Goal: Task Accomplishment & Management: Manage account settings

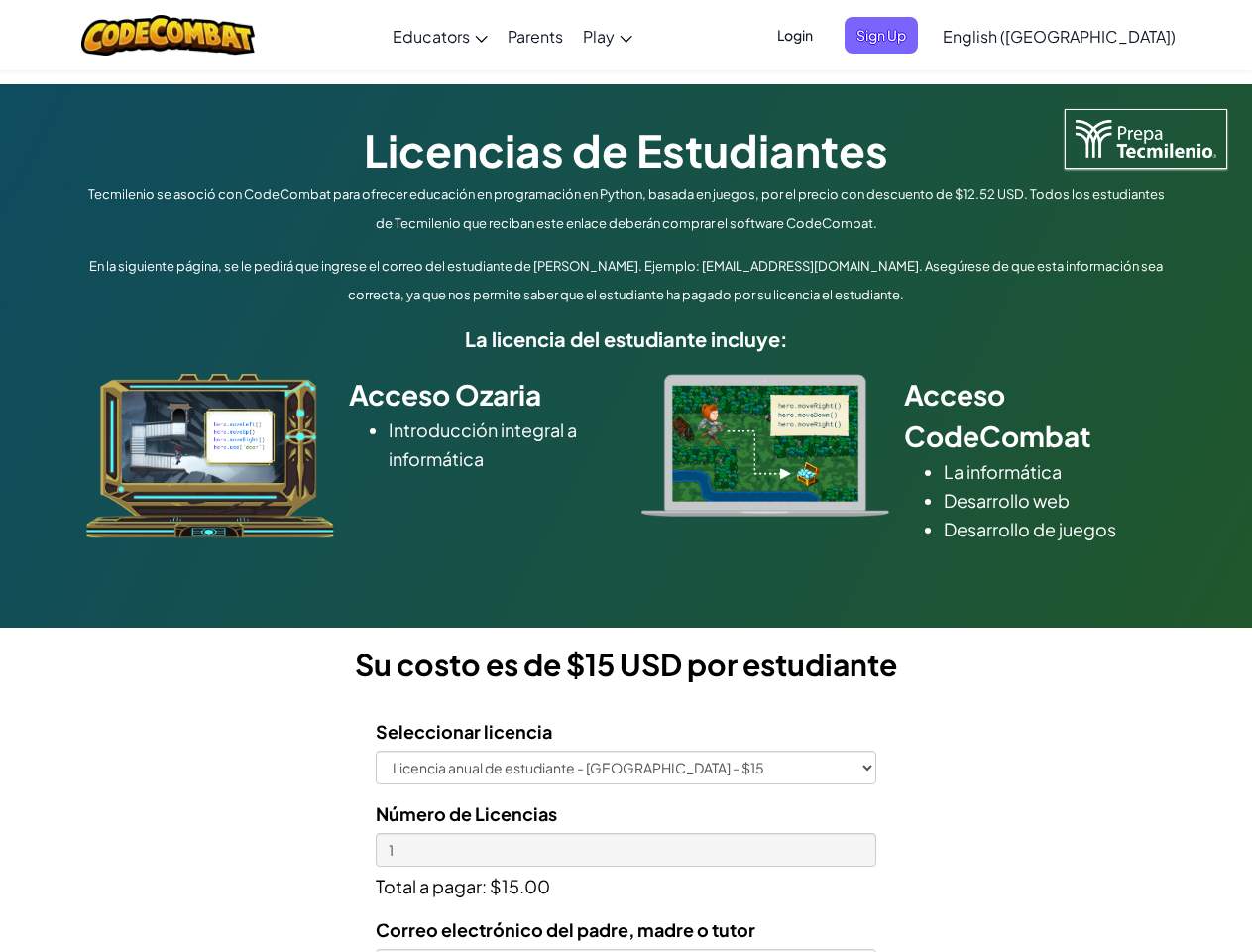
click at [627, 476] on div at bounding box center [765, 445] width 277 height 143
click at [825, 35] on span "Login" at bounding box center [795, 35] width 60 height 37
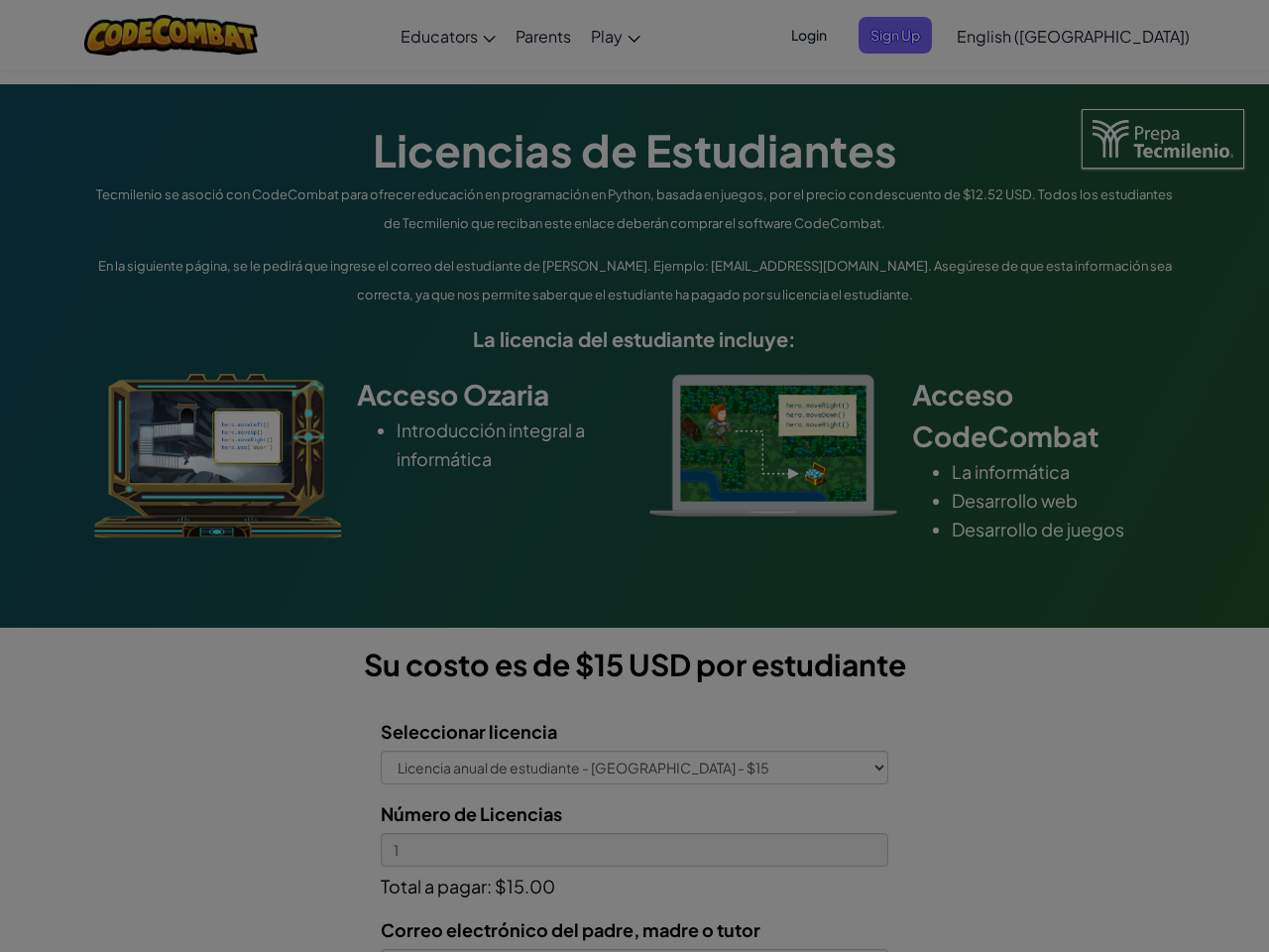
click at [914, 35] on div at bounding box center [634, 476] width 1269 height 952
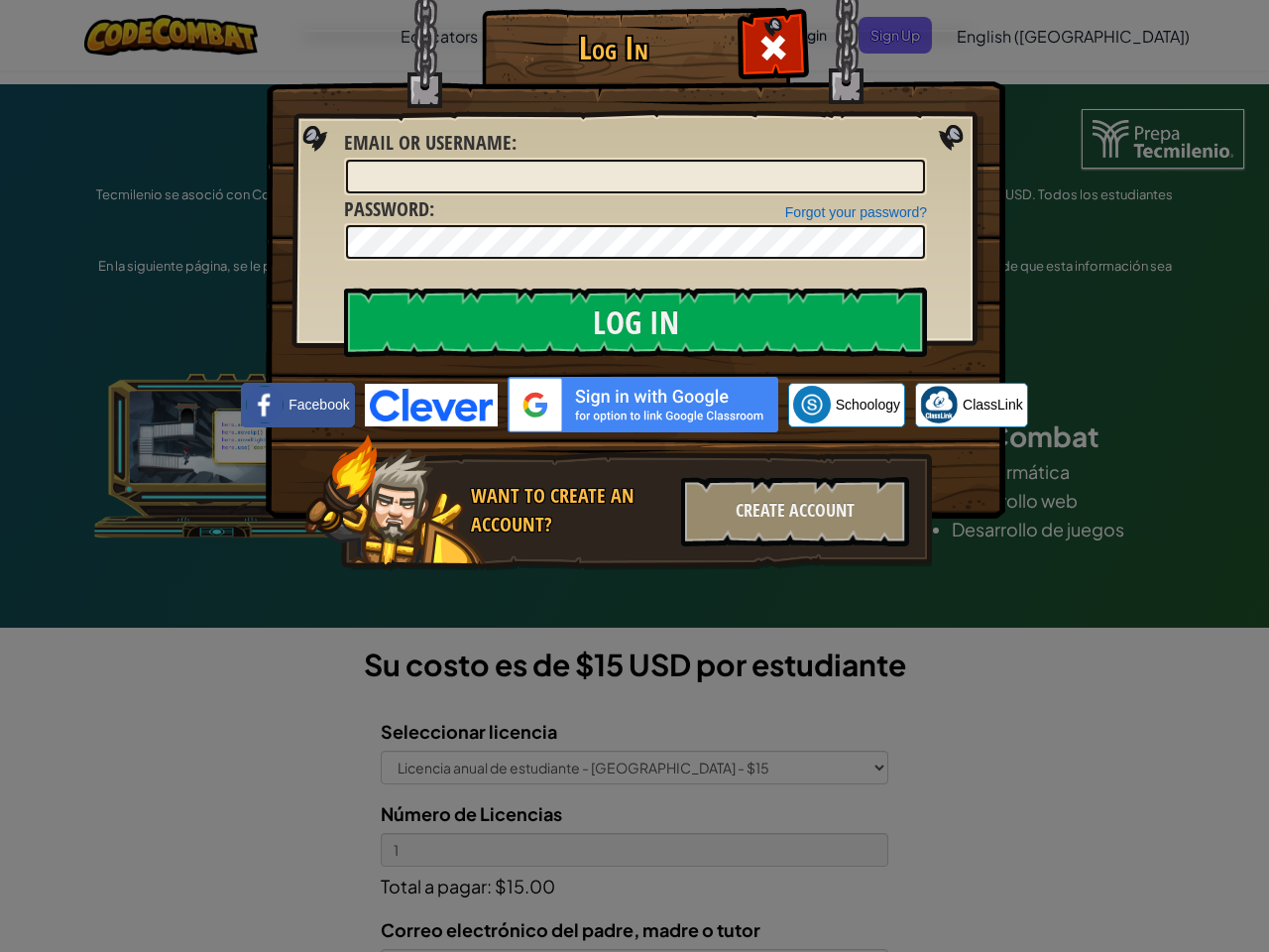
click at [1003, 35] on div "Log In Unknown Error Email or Username : Forgot your password? Password : Log I…" at bounding box center [634, 476] width 1269 height 952
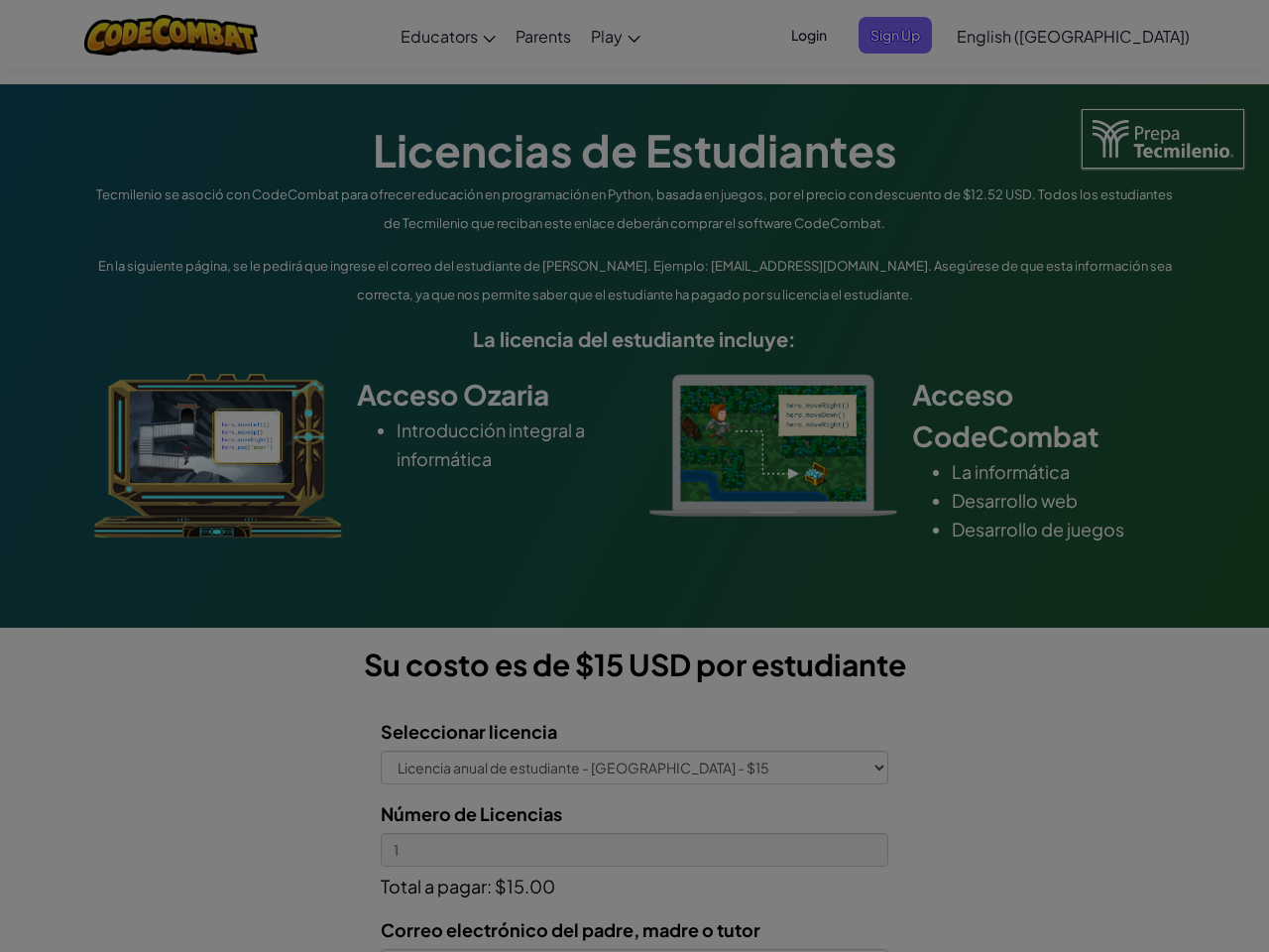
click at [1003, 35] on div "Log In Unknown Error Email or Username : Forgot your password? Password : Log I…" at bounding box center [634, 476] width 1269 height 952
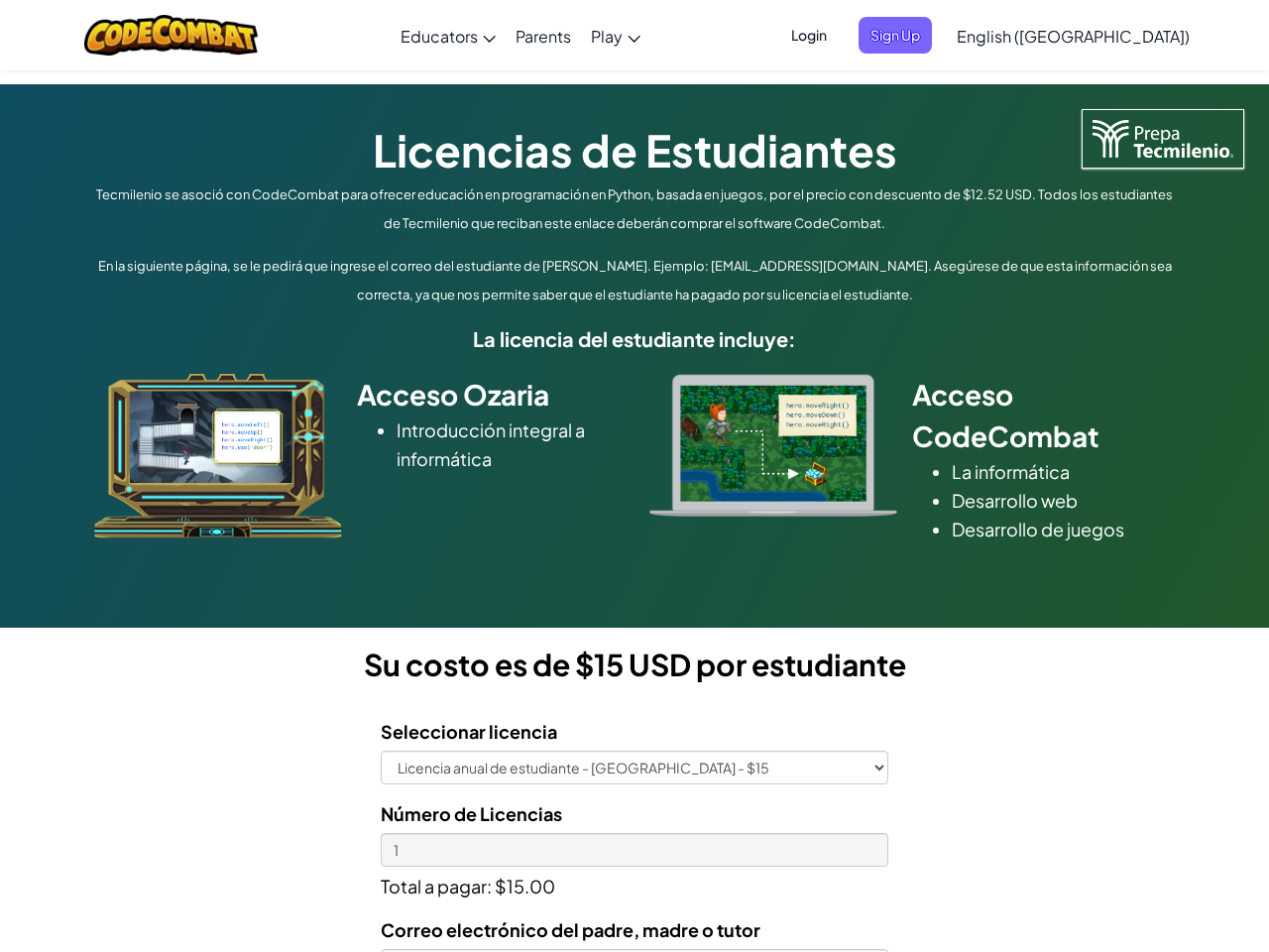
click at [1108, 36] on div at bounding box center [634, 476] width 1269 height 952
